Goal: Task Accomplishment & Management: Use online tool/utility

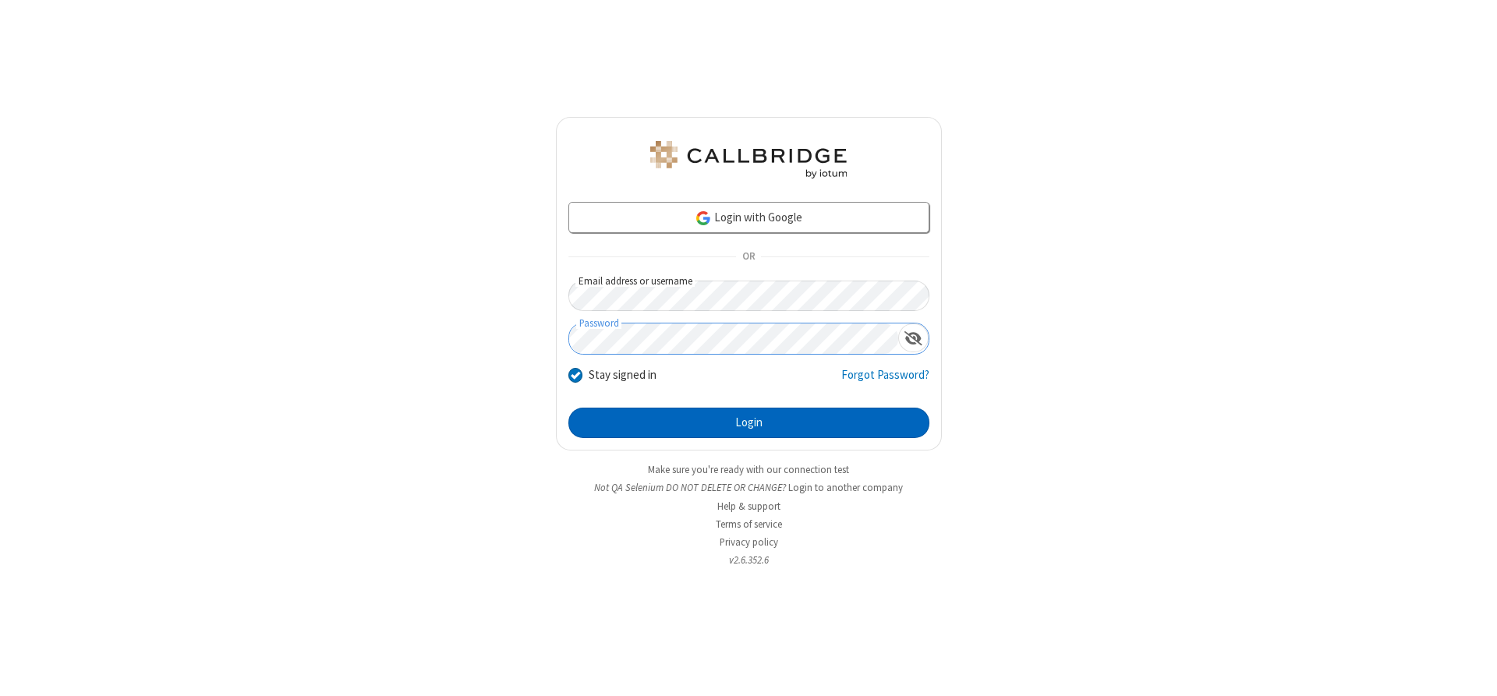
click at [748, 422] on button "Login" at bounding box center [748, 423] width 361 height 31
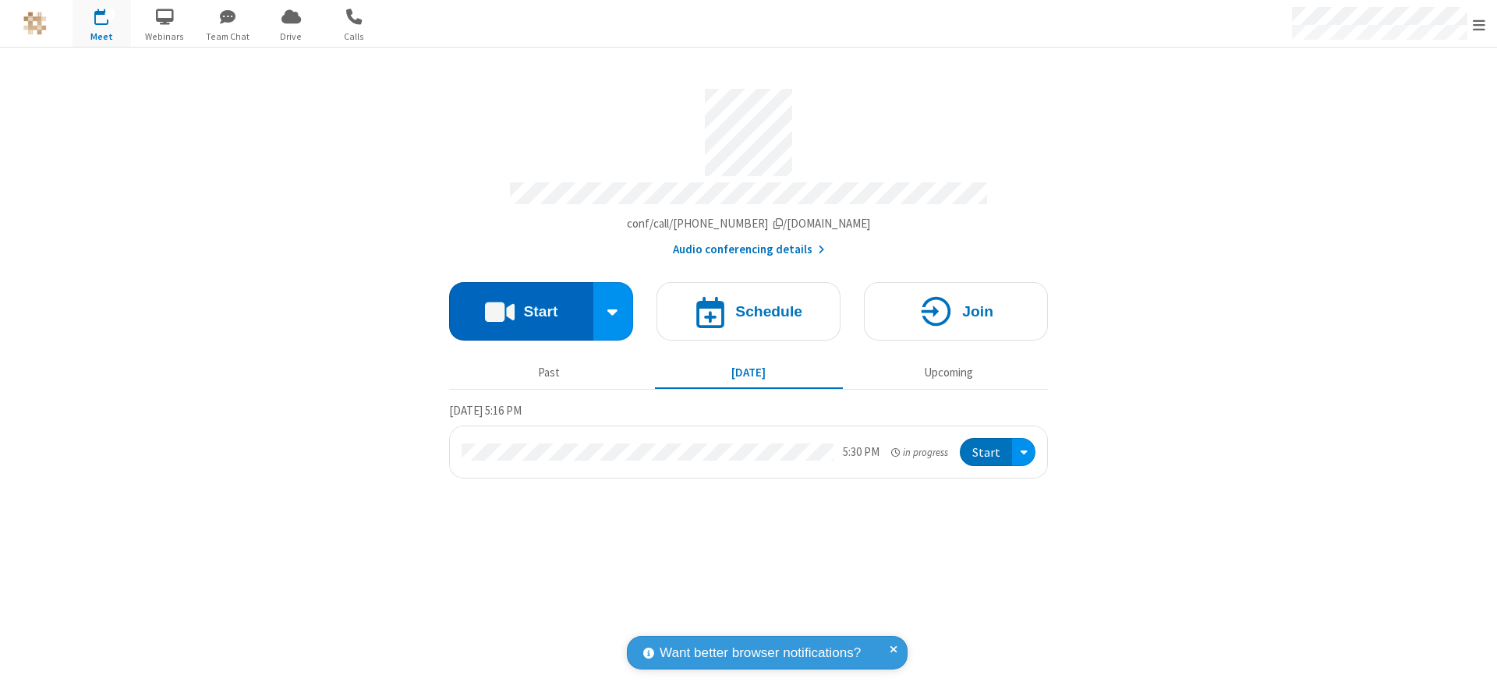
click at [521, 306] on button "Start" at bounding box center [521, 311] width 144 height 58
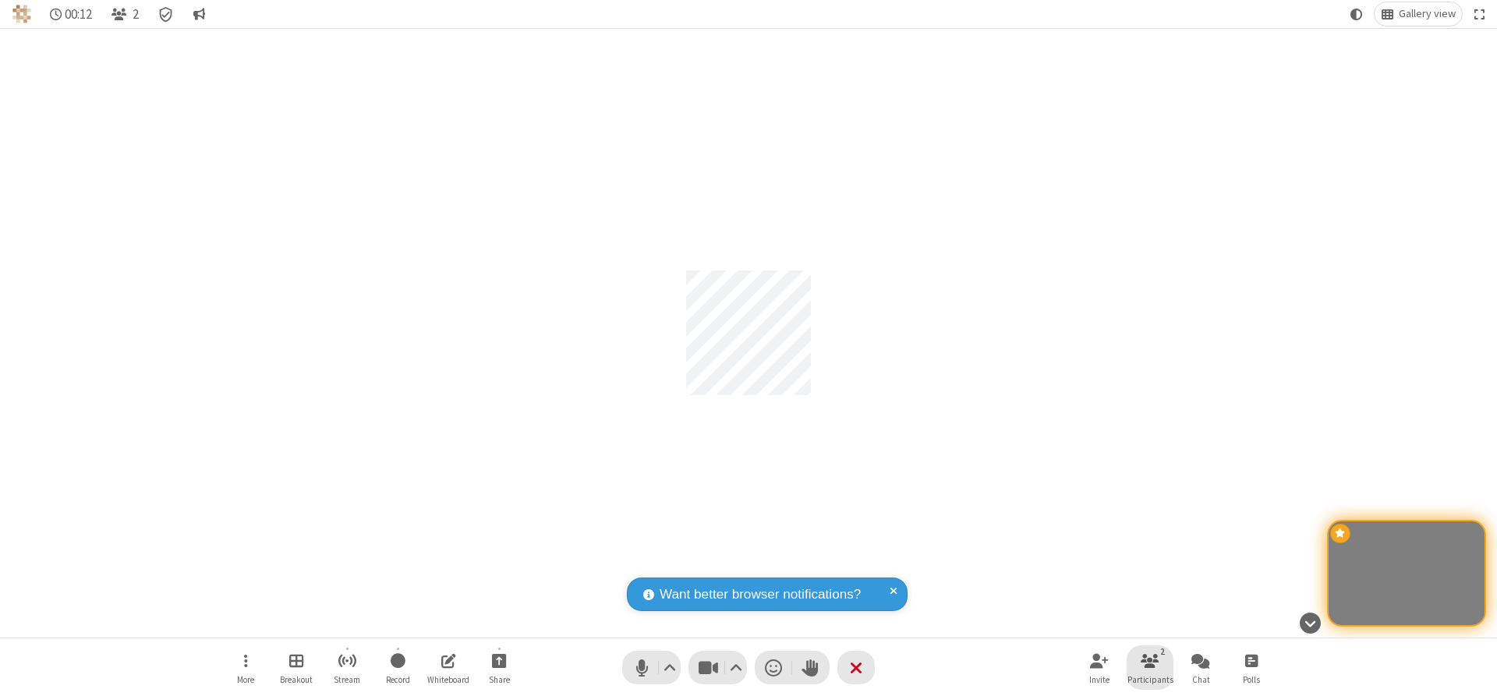
click at [1150, 679] on span "Participants" at bounding box center [1150, 679] width 46 height 9
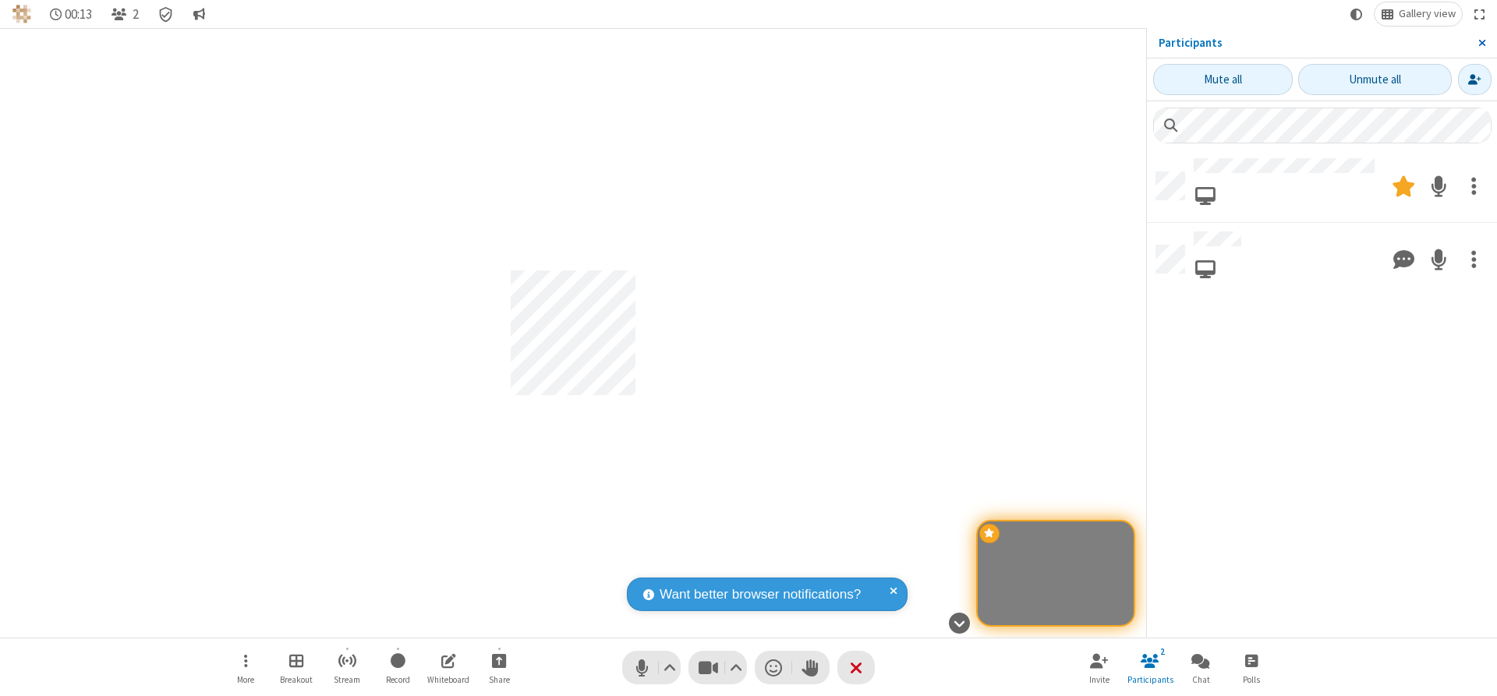
click at [1481, 43] on span "Close sidebar" at bounding box center [1482, 43] width 8 height 12
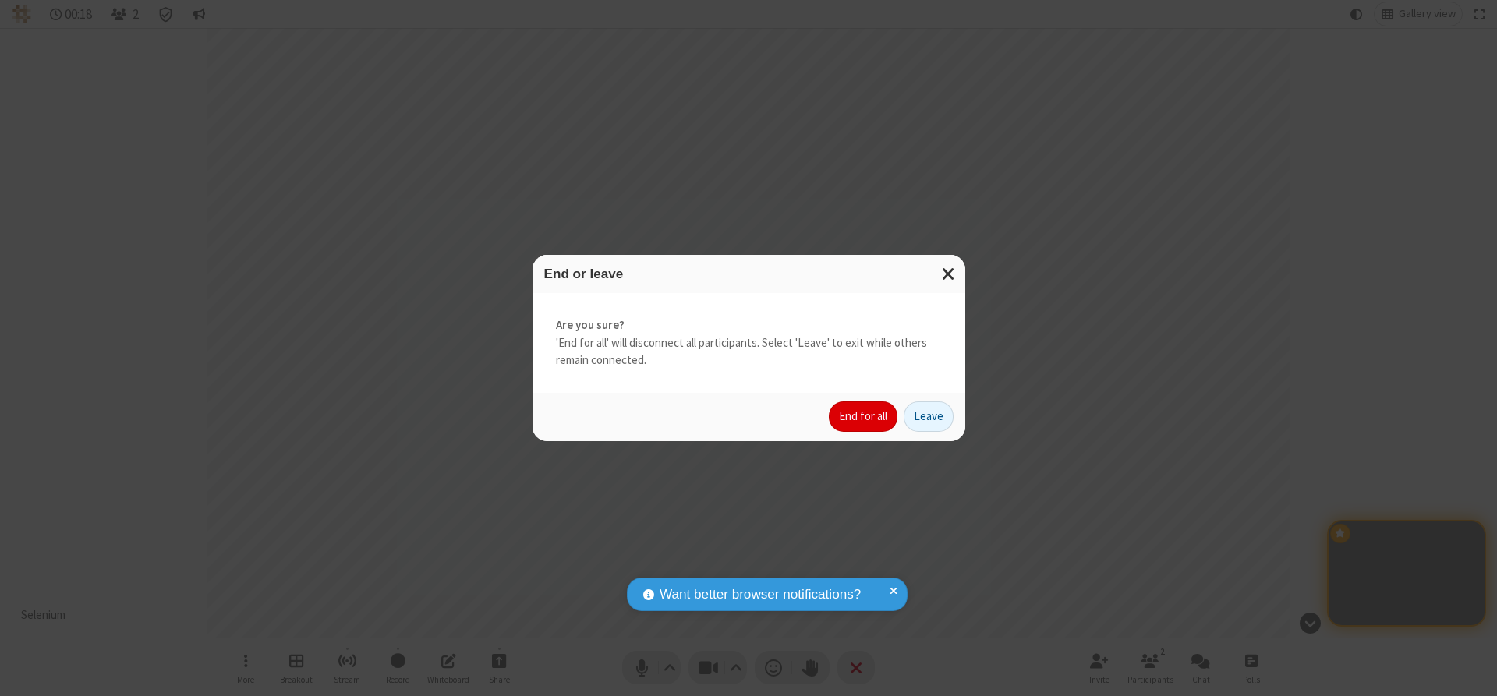
click at [864, 416] on button "End for all" at bounding box center [863, 416] width 69 height 31
